Goal: Navigation & Orientation: Understand site structure

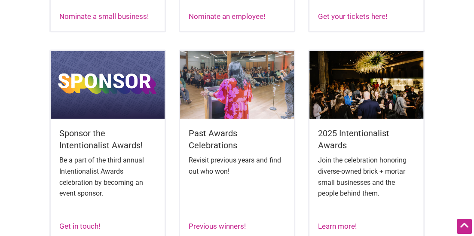
scroll to position [531, 0]
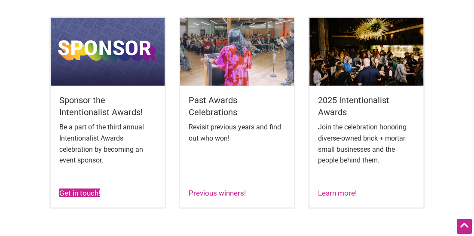
click at [78, 194] on link "Get in touch!" at bounding box center [79, 192] width 41 height 9
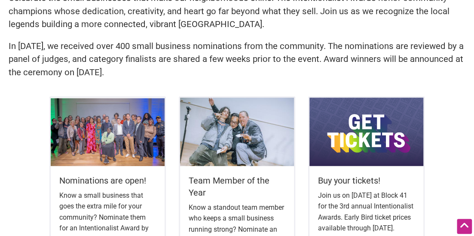
scroll to position [0, 0]
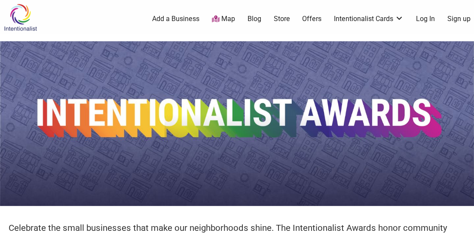
click at [185, 24] on link "Add a Business" at bounding box center [175, 18] width 47 height 9
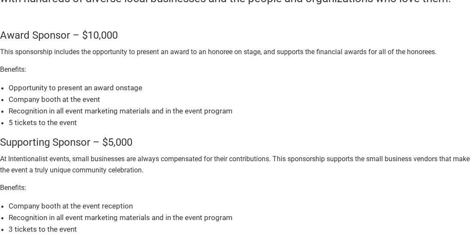
scroll to position [112, 0]
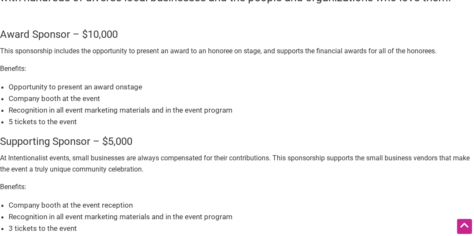
click at [152, 99] on li "Company booth at the event" at bounding box center [242, 99] width 466 height 12
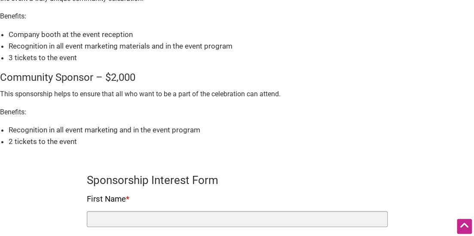
scroll to position [0, 0]
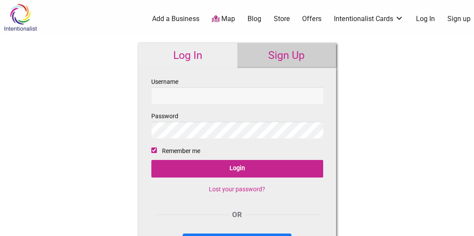
click at [22, 30] on img at bounding box center [20, 17] width 41 height 28
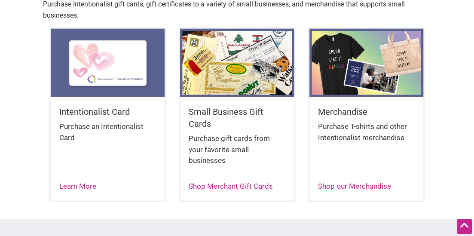
scroll to position [998, 0]
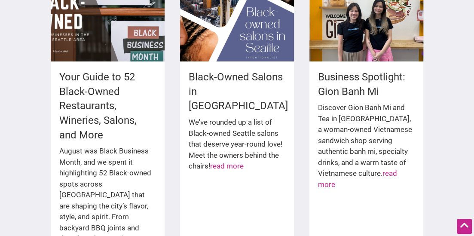
click at [174, 154] on div "Your Guide to 52 Black-Owned Restaurants, Wineries, Salons, and More August was…" at bounding box center [237, 215] width 474 height 515
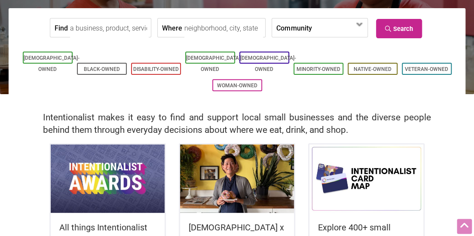
scroll to position [0, 0]
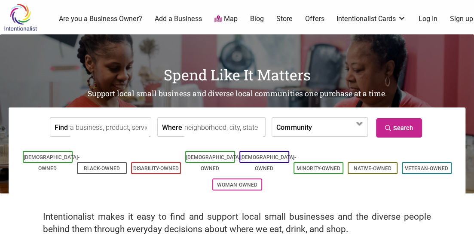
click at [15, 13] on img at bounding box center [20, 17] width 41 height 28
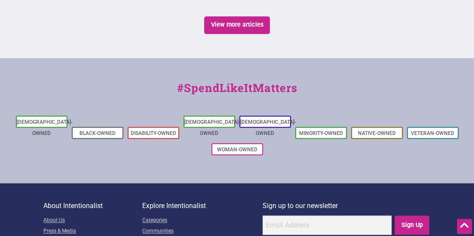
scroll to position [1799, 0]
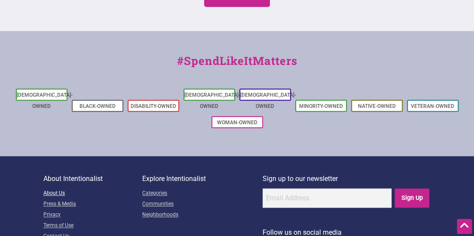
click at [53, 188] on link "About Us" at bounding box center [92, 193] width 99 height 11
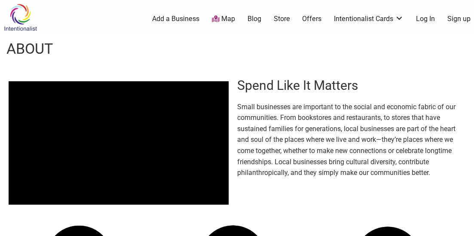
click at [20, 13] on img at bounding box center [20, 17] width 41 height 28
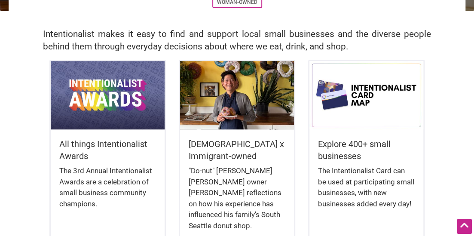
scroll to position [267, 0]
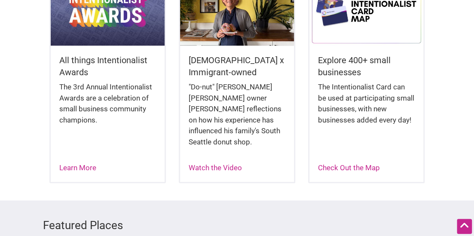
click at [96, 169] on div "Learn More" at bounding box center [77, 168] width 37 height 11
click at [87, 169] on link "Learn More" at bounding box center [77, 167] width 37 height 9
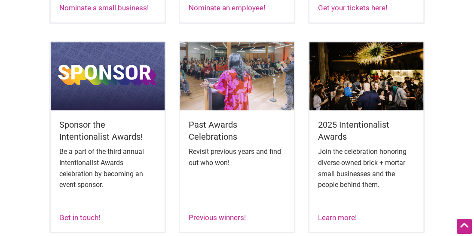
scroll to position [506, 0]
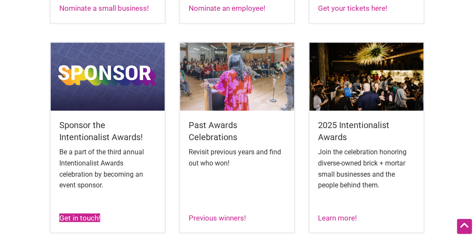
click at [91, 216] on link "Get in touch!" at bounding box center [79, 217] width 41 height 9
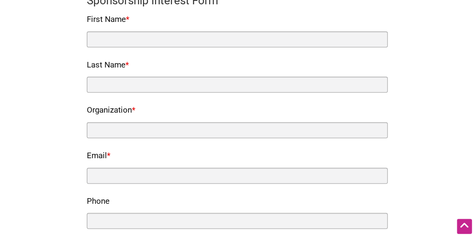
scroll to position [460, 0]
